Goal: Task Accomplishment & Management: Manage account settings

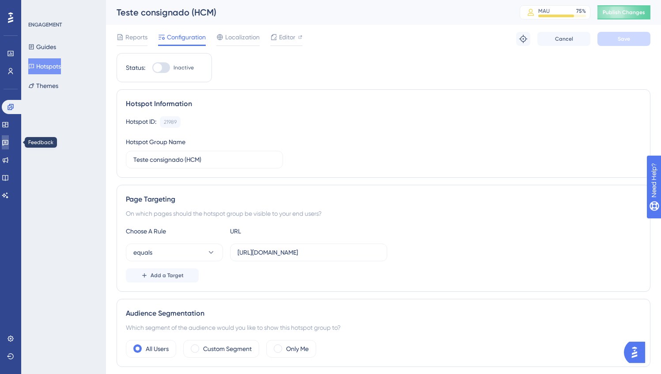
click at [9, 140] on icon at bounding box center [5, 142] width 7 height 7
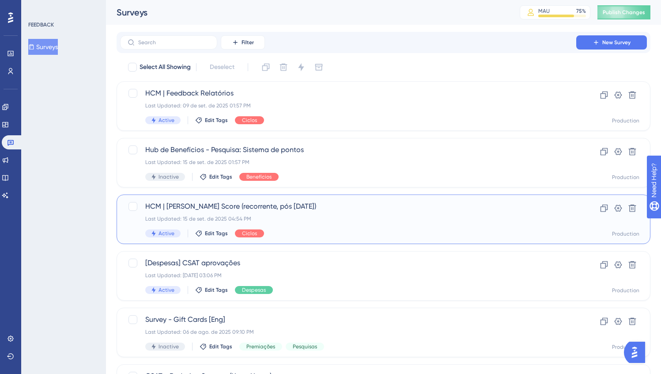
click at [356, 208] on span "HCM | Sean Ellis Score (recorrente, pós Set/25)" at bounding box center [348, 206] width 406 height 11
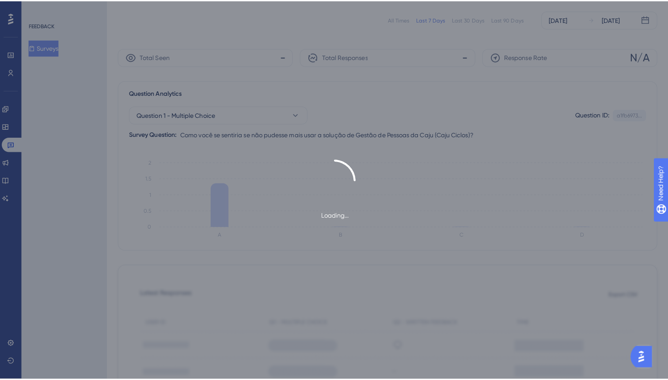
scroll to position [60, 0]
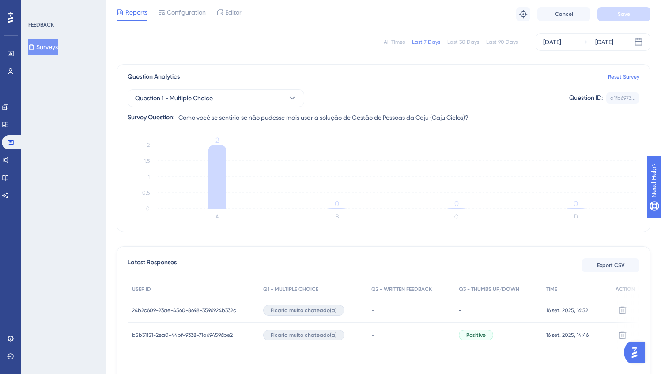
click at [188, 334] on span "b5b31151-2ea0-44bf-9338-71a694596be2" at bounding box center [182, 334] width 101 height 7
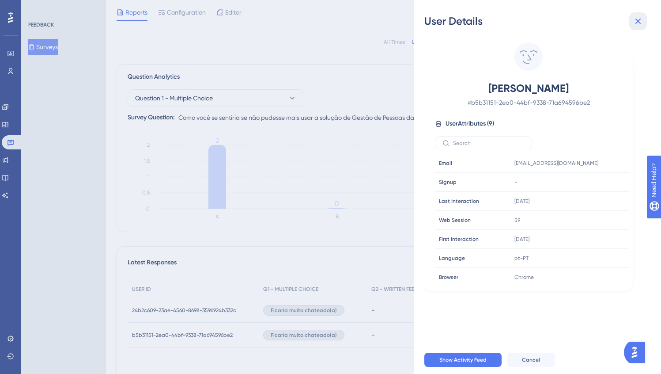
click at [644, 20] on button at bounding box center [638, 21] width 18 height 18
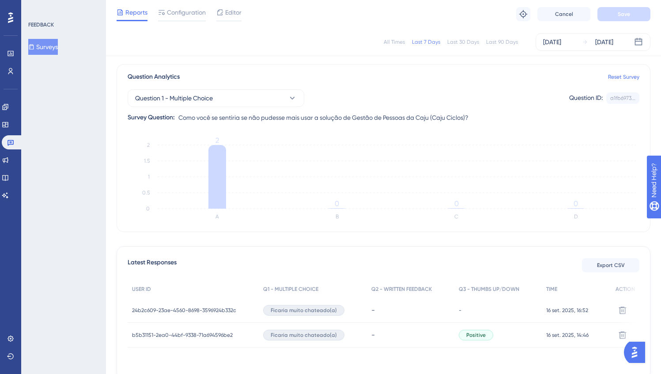
click at [508, 42] on div "Last 90 Days" at bounding box center [502, 41] width 32 height 7
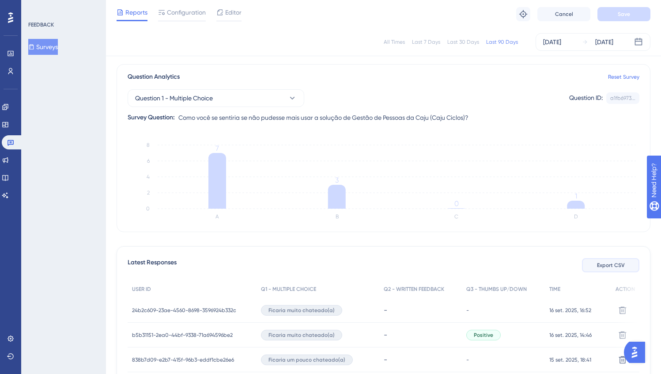
click at [609, 261] on span "Export CSV" at bounding box center [611, 264] width 28 height 7
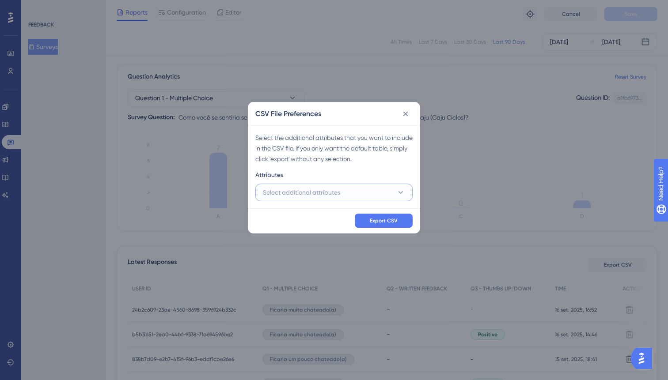
click at [322, 197] on span "Select additional attributes" at bounding box center [301, 192] width 77 height 11
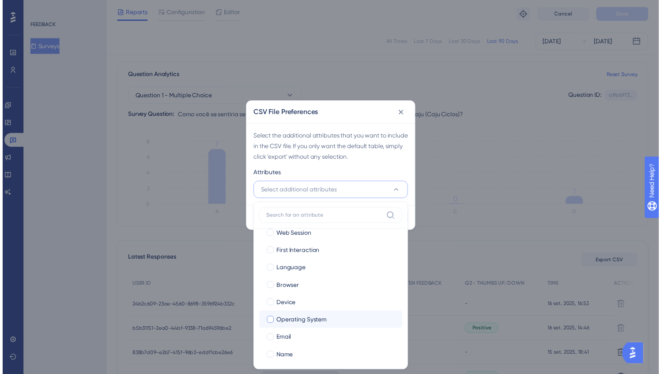
scroll to position [32, 0]
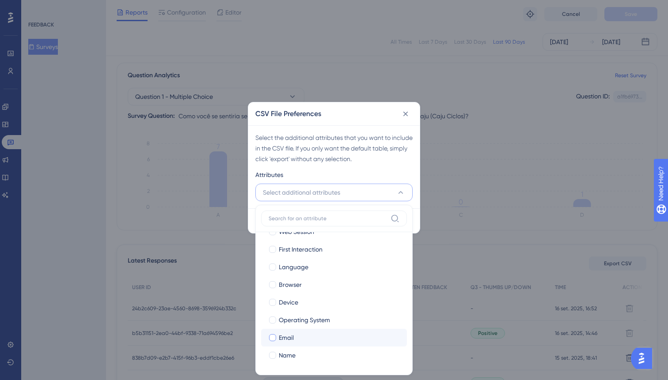
click at [318, 345] on label "Email Email" at bounding box center [334, 338] width 146 height 18
click at [273, 370] on input "Email" at bounding box center [272, 370] width 0 height 0
click at [317, 354] on div "Name" at bounding box center [339, 355] width 121 height 11
checkbox input "true"
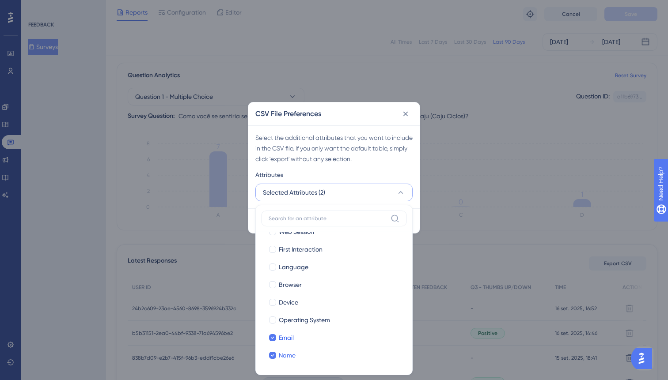
click at [382, 167] on div "Select the additional attributes that you want to include in the CSV file. If y…" at bounding box center [333, 166] width 171 height 83
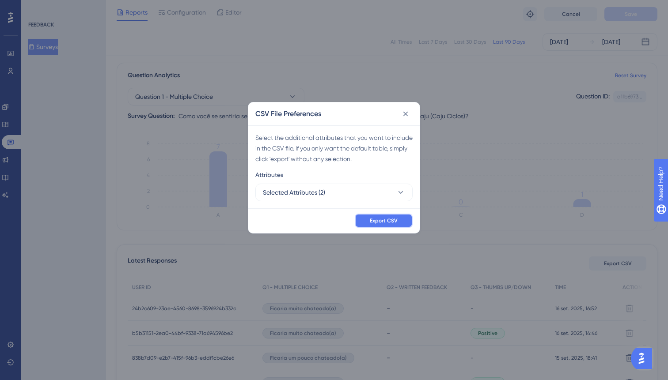
click at [406, 223] on button "Export CSV" at bounding box center [384, 221] width 58 height 14
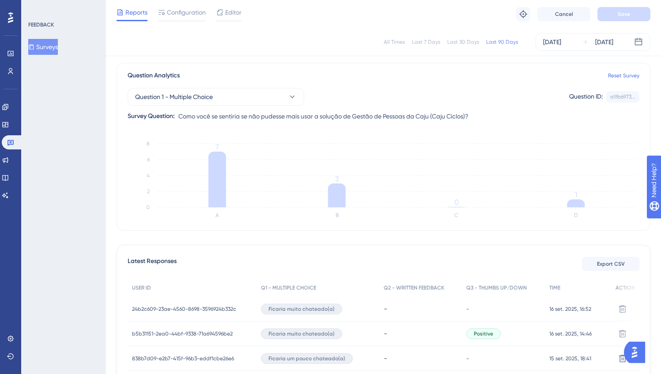
click at [90, 213] on div "FEEDBACK Surveys" at bounding box center [63, 187] width 85 height 374
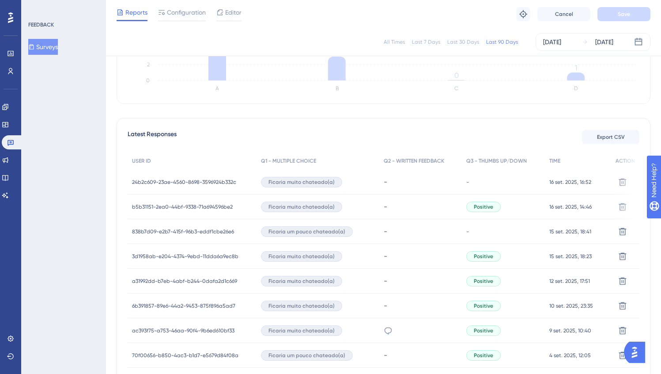
scroll to position [204, 0]
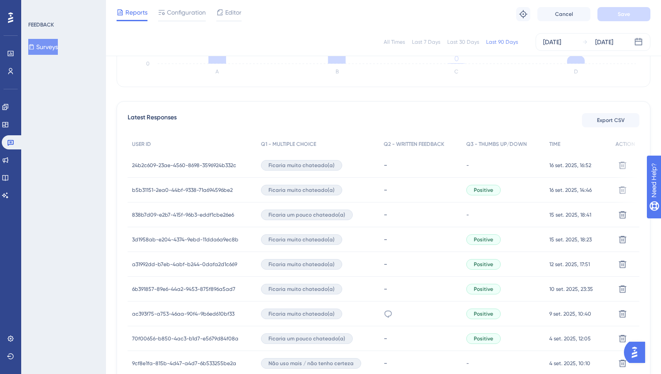
click at [216, 190] on span "b5b31151-2ea0-44bf-9338-71a694596be2" at bounding box center [182, 189] width 101 height 7
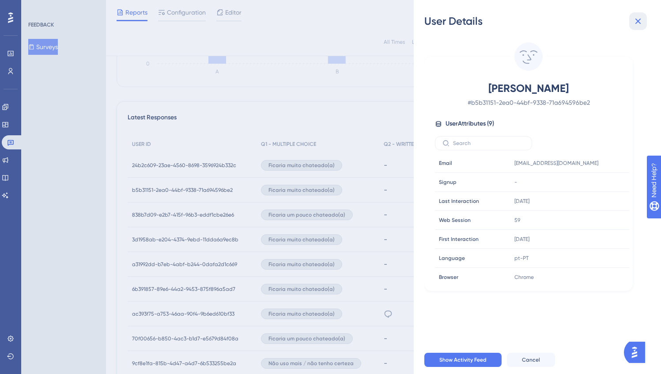
click at [641, 16] on icon at bounding box center [638, 21] width 11 height 11
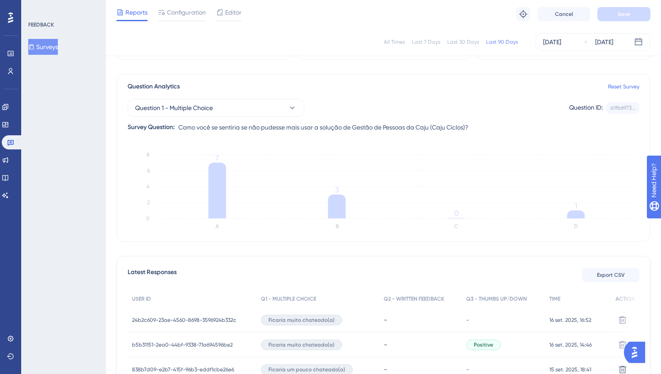
scroll to position [49, 0]
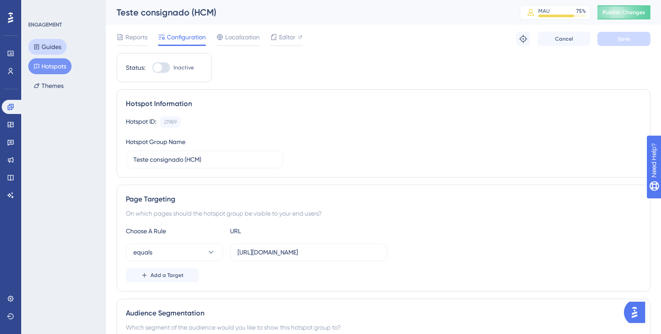
click at [53, 46] on button "Guides" at bounding box center [47, 47] width 38 height 16
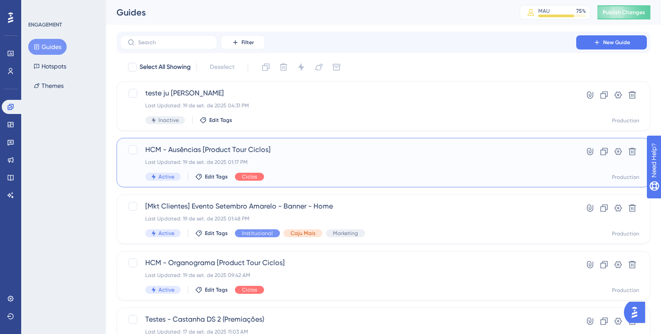
click at [346, 168] on div "HCM - Ausências [Product Tour Ciclos] Last Updated: [DATE] 01:17 PM Active Edit…" at bounding box center [348, 162] width 406 height 36
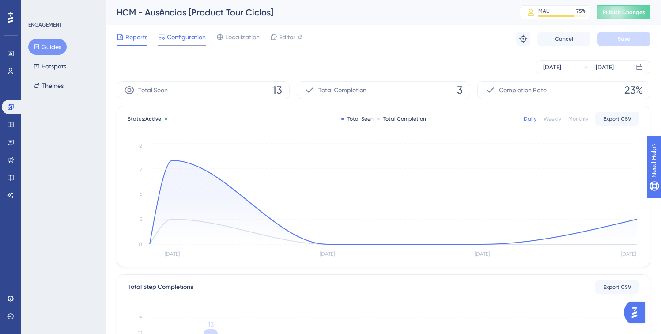
click at [197, 42] on div "Configuration" at bounding box center [182, 39] width 48 height 14
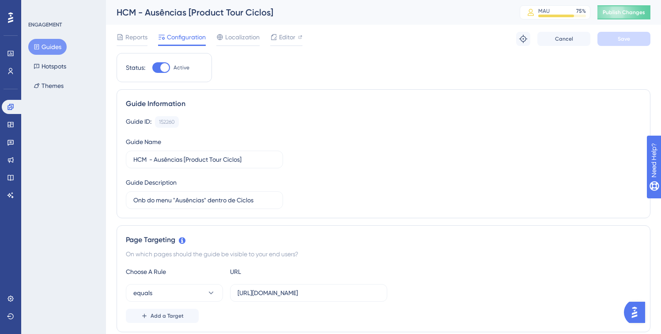
click at [161, 66] on div at bounding box center [164, 67] width 9 height 9
click at [152, 68] on input "Active" at bounding box center [152, 68] width 0 height 0
checkbox input "false"
click at [609, 45] on button "Save" at bounding box center [624, 39] width 53 height 14
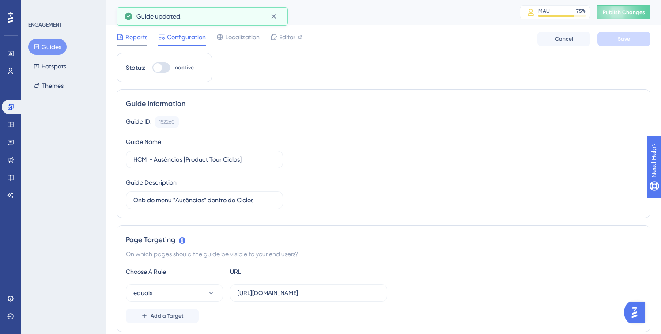
click at [136, 42] on span "Reports" at bounding box center [136, 37] width 22 height 11
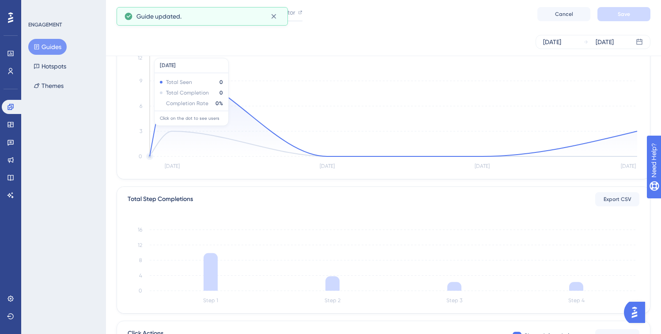
scroll to position [194, 0]
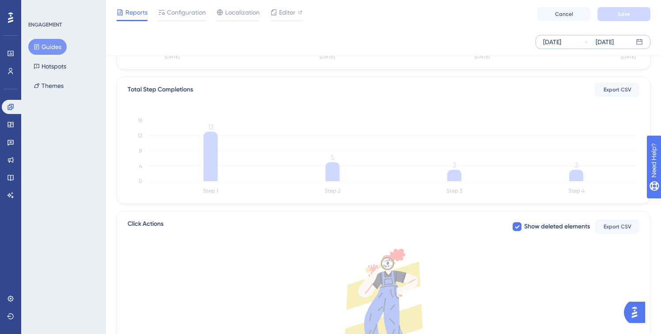
click at [561, 46] on div "[DATE]" at bounding box center [552, 42] width 18 height 11
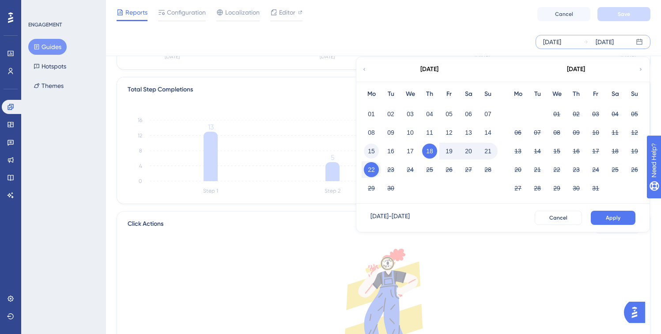
click at [367, 154] on button "15" at bounding box center [371, 151] width 15 height 15
click at [617, 223] on button "Apply" at bounding box center [613, 218] width 45 height 14
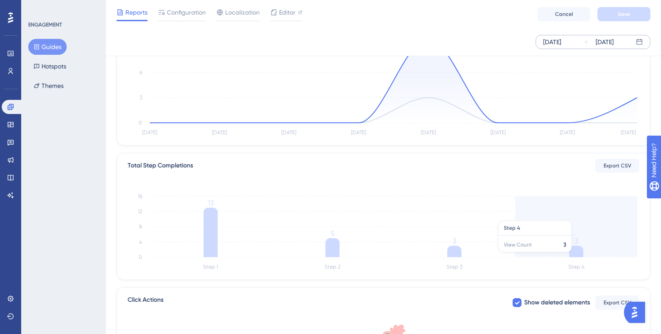
scroll to position [0, 0]
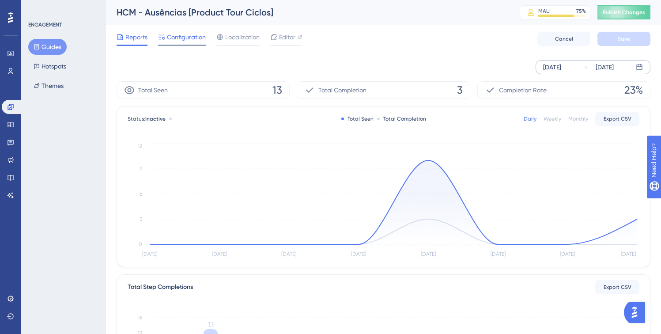
drag, startPoint x: 205, startPoint y: 47, endPoint x: 189, endPoint y: 38, distance: 18.6
click at [204, 46] on div "Reports Configuration Localization Editor Cancel Save" at bounding box center [384, 39] width 534 height 28
click at [189, 38] on span "Configuration" at bounding box center [186, 37] width 39 height 11
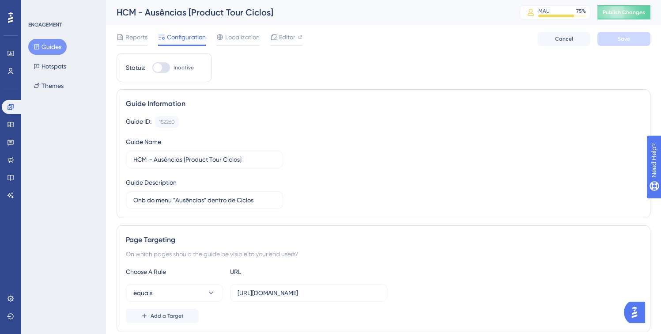
click at [165, 73] on div "Status: Inactive" at bounding box center [164, 67] width 95 height 29
click at [165, 70] on div at bounding box center [161, 67] width 18 height 11
click at [152, 68] on input "Inactive" at bounding box center [152, 68] width 0 height 0
checkbox input "true"
click at [640, 36] on button "Save" at bounding box center [624, 39] width 53 height 14
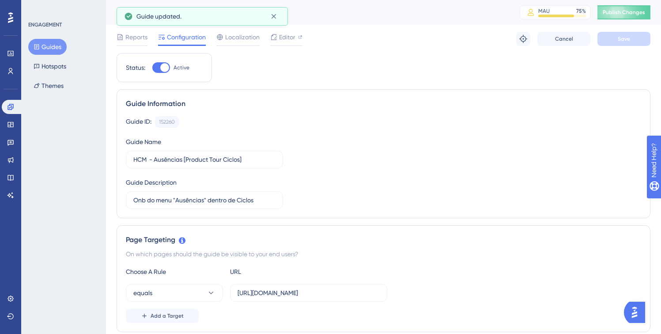
click at [62, 49] on button "Guides" at bounding box center [47, 47] width 38 height 16
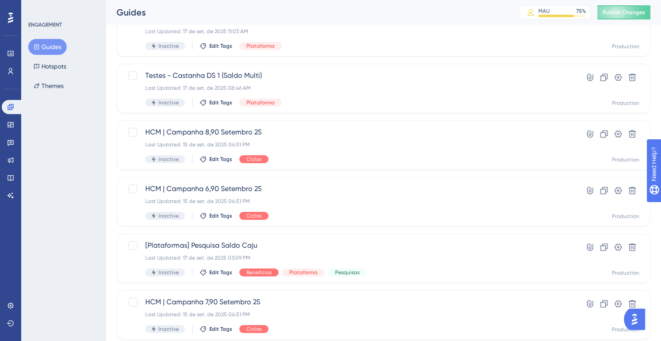
scroll to position [309, 0]
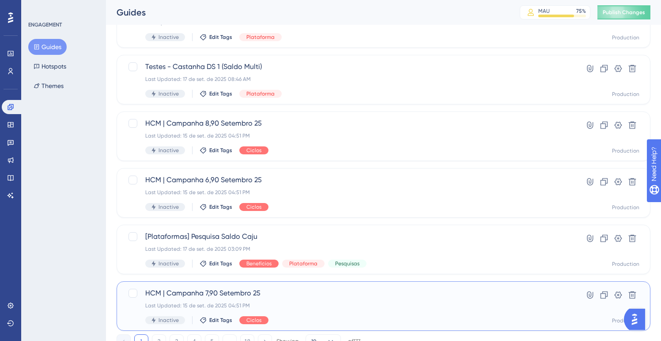
click at [422, 303] on div "Last Updated: 15 de set. de 2025 04:51 PM" at bounding box center [348, 305] width 406 height 7
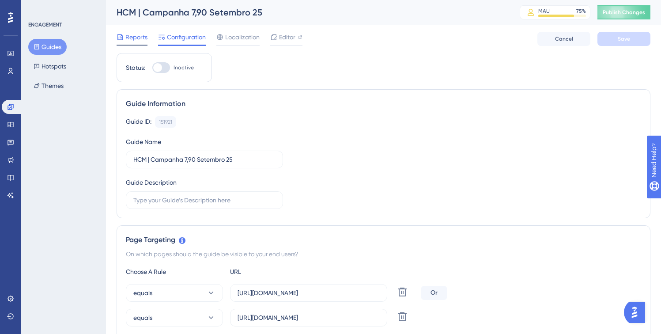
click at [139, 40] on span "Reports" at bounding box center [136, 37] width 22 height 11
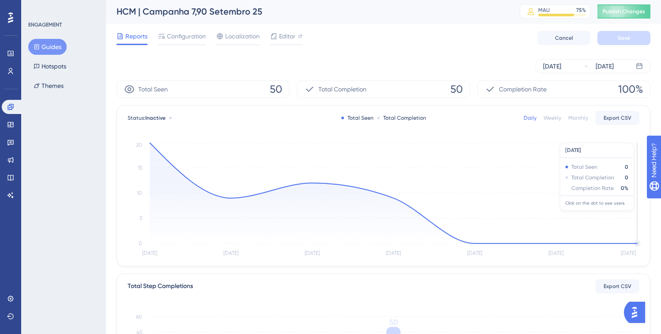
scroll to position [2, 0]
click at [555, 70] on div "[DATE] [DATE]" at bounding box center [593, 65] width 115 height 14
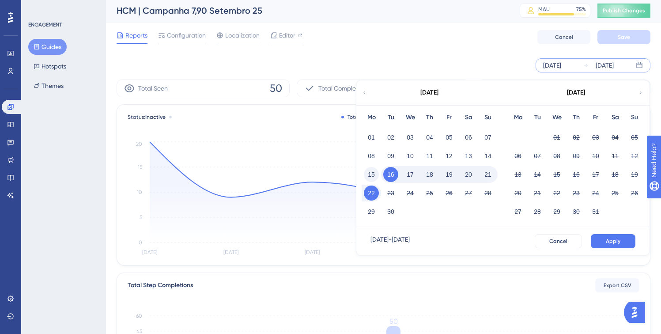
click at [375, 175] on button "15" at bounding box center [371, 174] width 15 height 15
click at [617, 244] on span "Apply" at bounding box center [613, 241] width 15 height 7
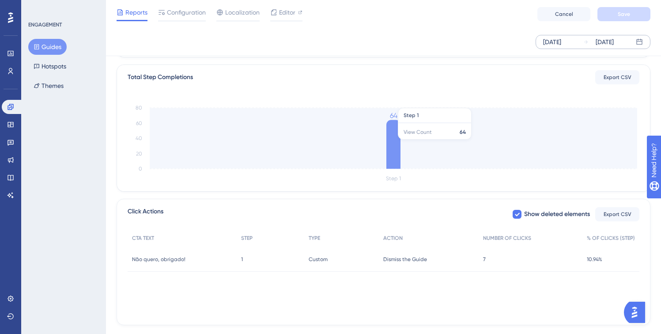
scroll to position [146, 0]
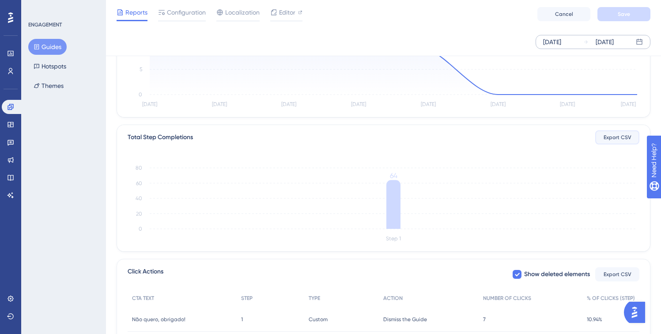
click at [623, 140] on span "Export CSV" at bounding box center [618, 137] width 28 height 7
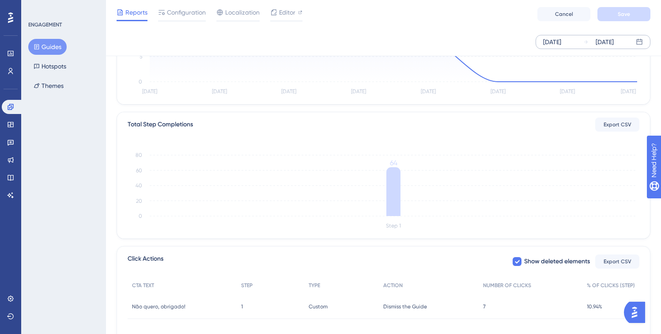
scroll to position [216, 0]
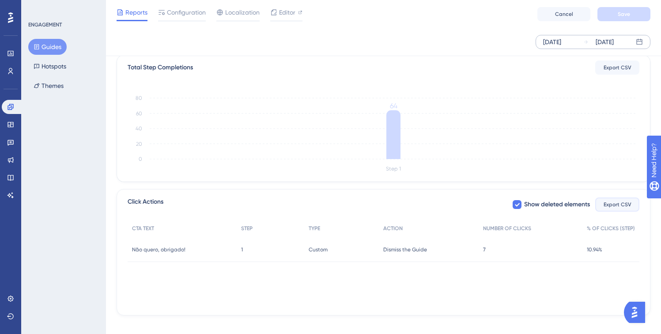
click at [618, 206] on span "Export CSV" at bounding box center [618, 204] width 28 height 7
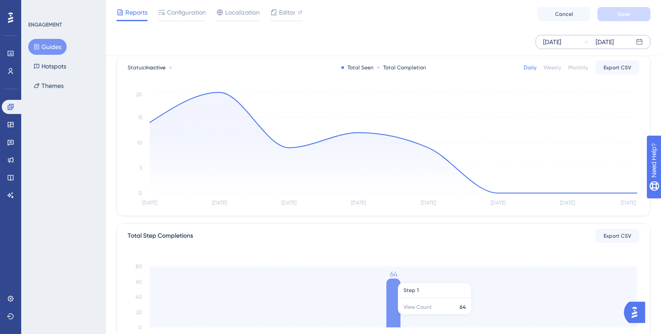
scroll to position [0, 0]
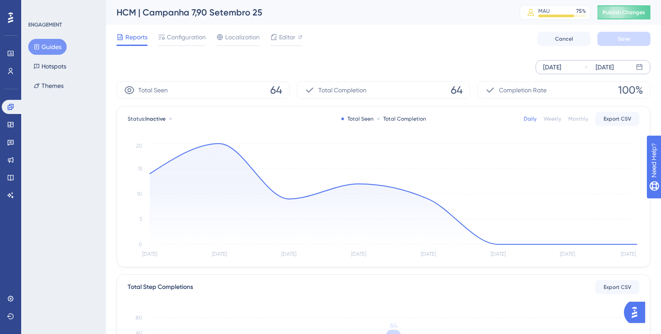
drag, startPoint x: 51, startPoint y: 47, endPoint x: 102, endPoint y: 108, distance: 79.6
click at [52, 47] on button "Guides" at bounding box center [47, 47] width 38 height 16
click at [53, 47] on button "Guides" at bounding box center [47, 47] width 38 height 16
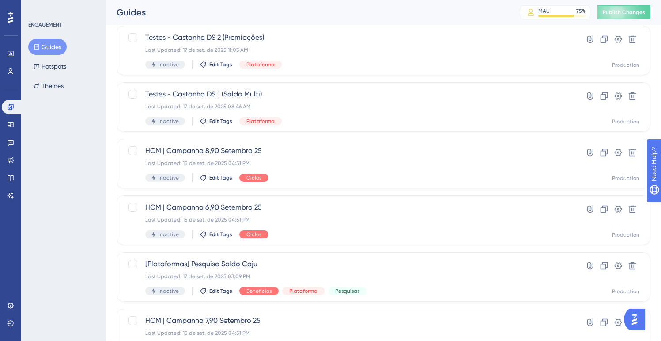
scroll to position [301, 0]
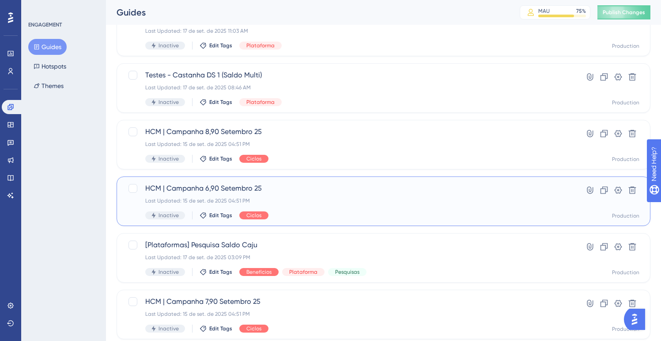
click at [307, 199] on div "Last Updated: 15 de set. de 2025 04:51 PM" at bounding box center [348, 200] width 406 height 7
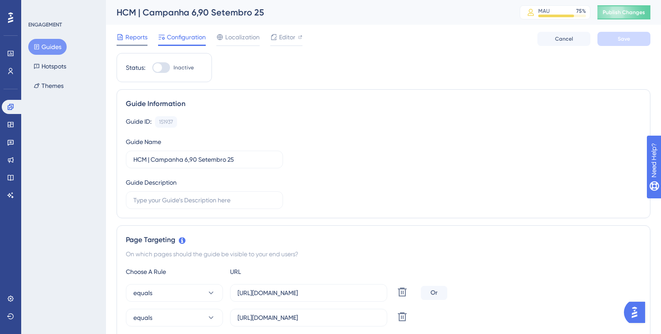
click at [129, 35] on span "Reports" at bounding box center [136, 37] width 22 height 11
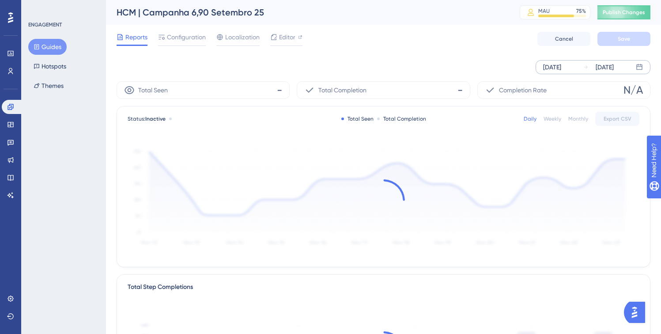
click at [558, 62] on div "[DATE]" at bounding box center [552, 67] width 18 height 11
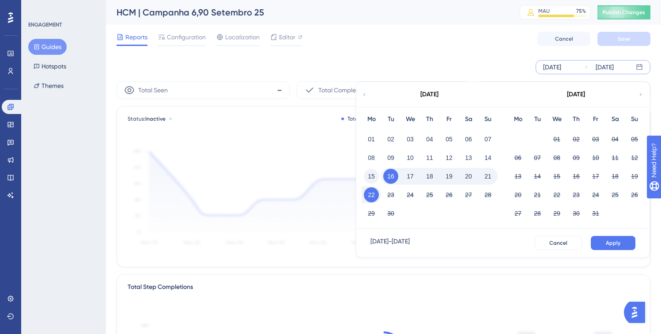
click at [371, 176] on button "15" at bounding box center [371, 176] width 15 height 15
click at [618, 247] on button "Apply" at bounding box center [613, 243] width 45 height 14
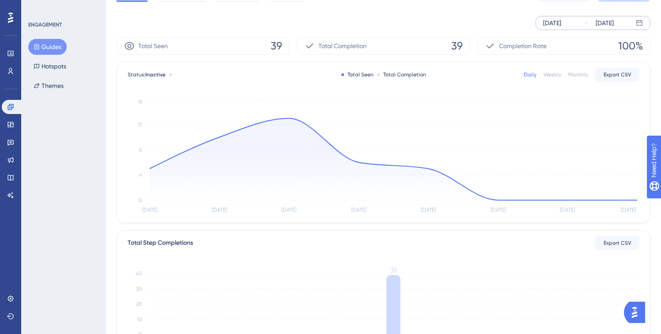
scroll to position [226, 0]
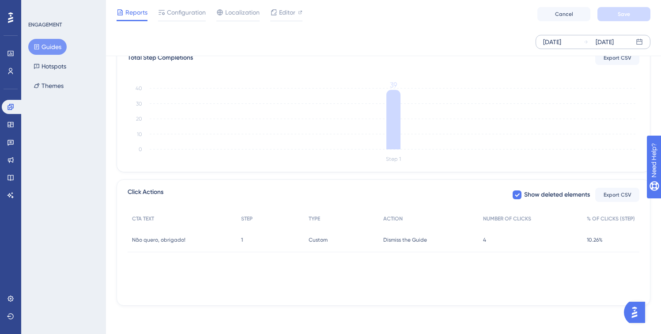
click at [54, 50] on button "Guides" at bounding box center [47, 47] width 38 height 16
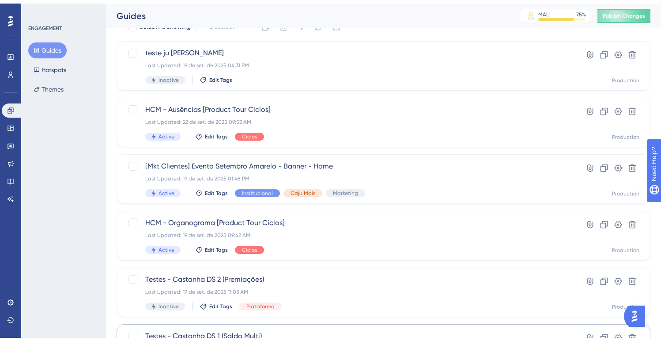
scroll to position [166, 0]
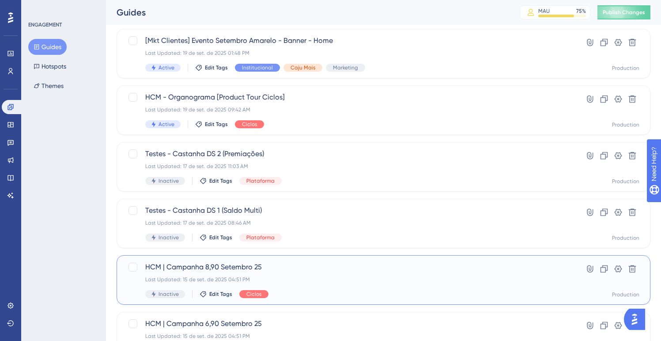
click at [353, 273] on div "HCM | Campanha 8,90 [DATE] Last Updated: [DATE] 04:51 PM Inactive Edit Tags Cic…" at bounding box center [348, 279] width 406 height 36
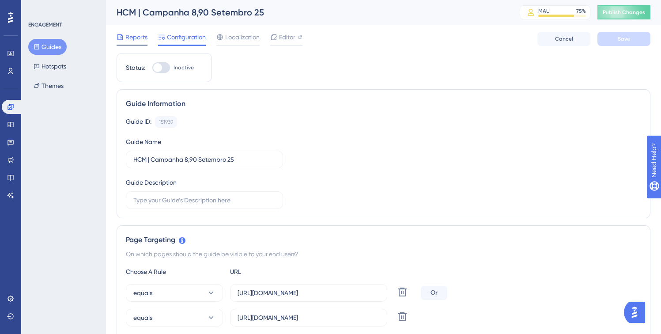
click at [128, 38] on span "Reports" at bounding box center [136, 37] width 22 height 11
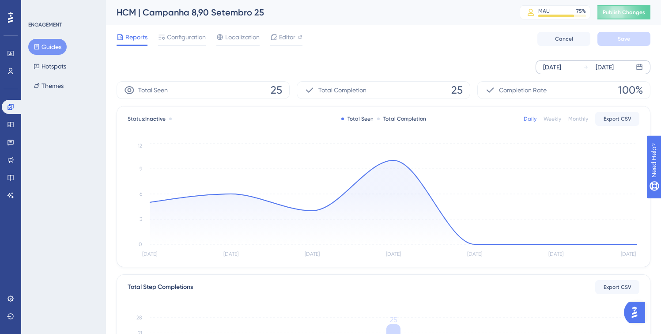
click at [560, 68] on div "[DATE]" at bounding box center [552, 67] width 18 height 11
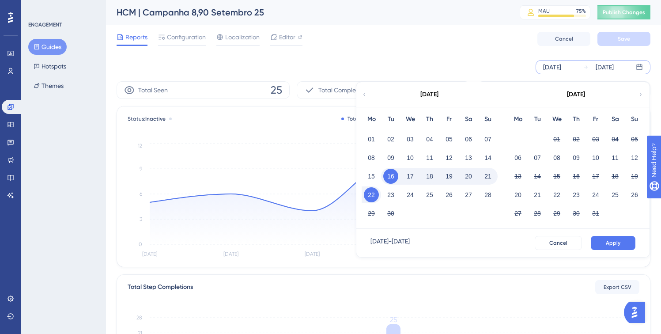
drag, startPoint x: 374, startPoint y: 175, endPoint x: 545, endPoint y: 225, distance: 179.0
click at [374, 175] on button "15" at bounding box center [371, 176] width 15 height 15
click at [608, 234] on div "[DATE] - [DATE] Cancel Apply" at bounding box center [502, 243] width 293 height 28
click at [611, 242] on span "Apply" at bounding box center [613, 242] width 15 height 7
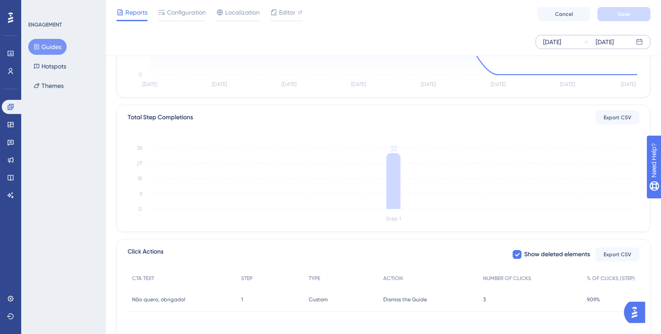
scroll to position [51, 0]
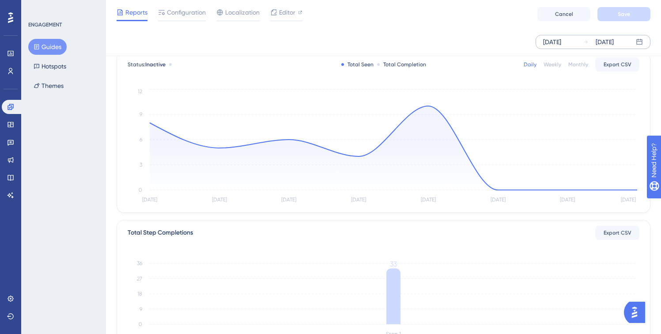
click at [108, 150] on div "Performance Users Engagement Widgets Feedback Product Updates Knowledge Base AI…" at bounding box center [383, 221] width 555 height 545
click at [16, 108] on link at bounding box center [12, 107] width 21 height 14
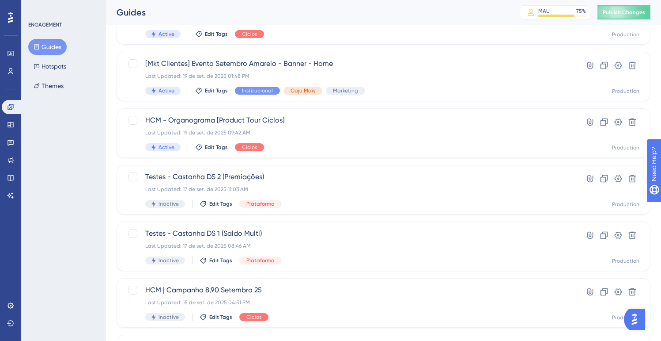
scroll to position [345, 0]
